Goal: Task Accomplishment & Management: Manage account settings

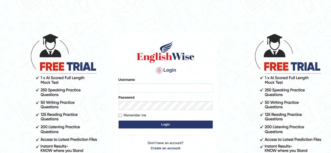
type input "[PERSON_NAME]"
click at [169, 127] on button "Login" at bounding box center [166, 125] width 94 height 8
